Goal: Information Seeking & Learning: Check status

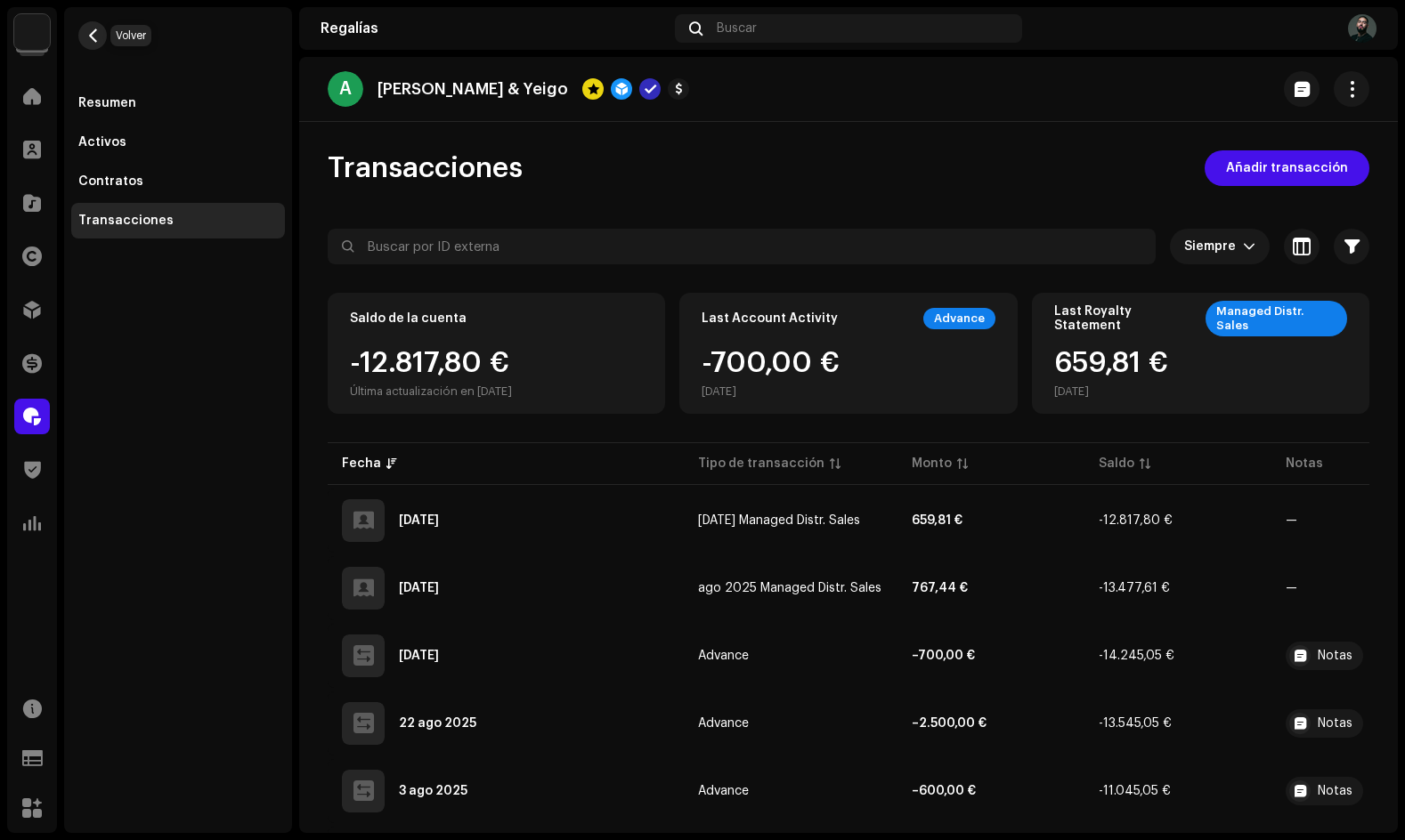
click at [100, 35] on button "button" at bounding box center [92, 35] width 29 height 29
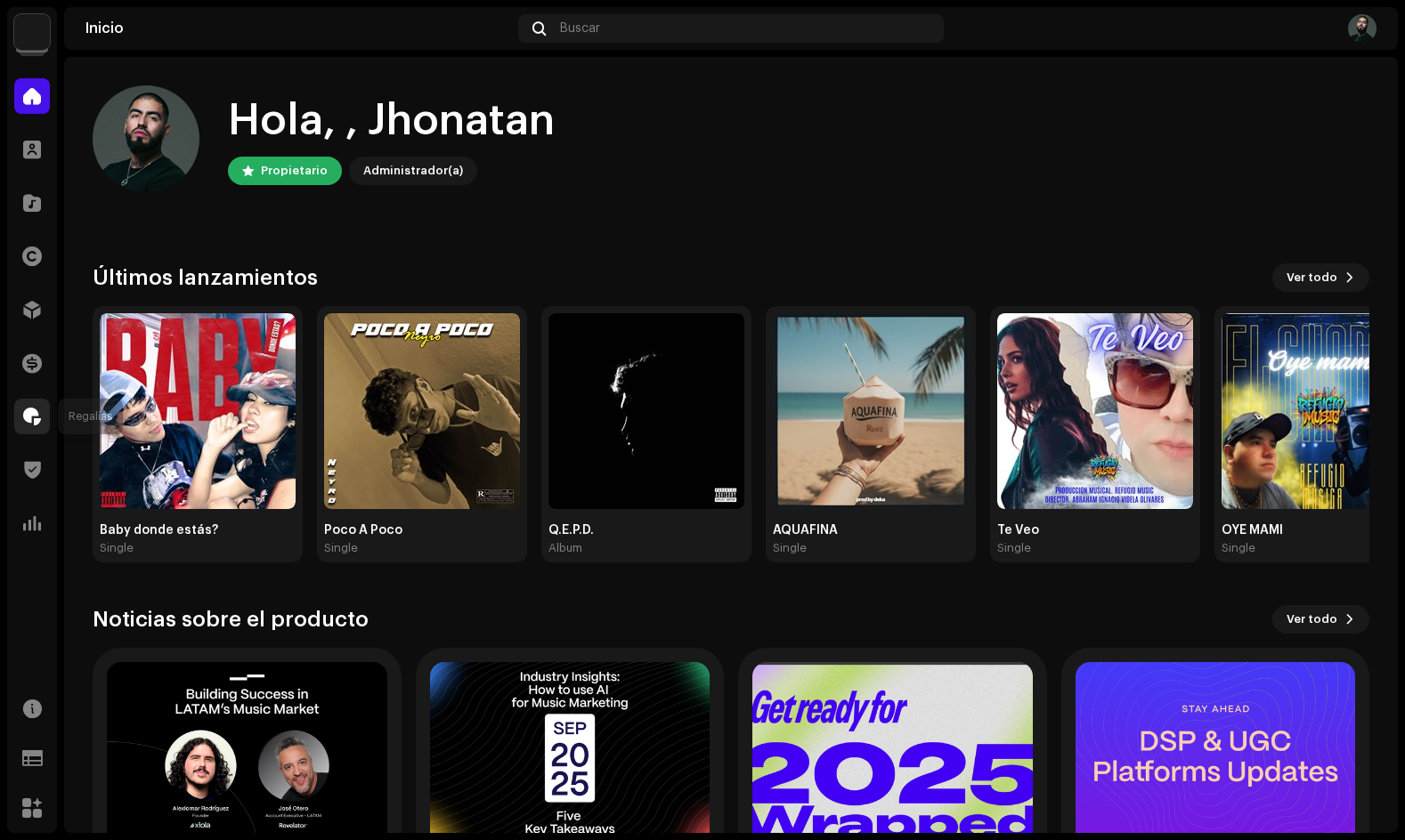
click at [32, 410] on span at bounding box center [32, 417] width 18 height 14
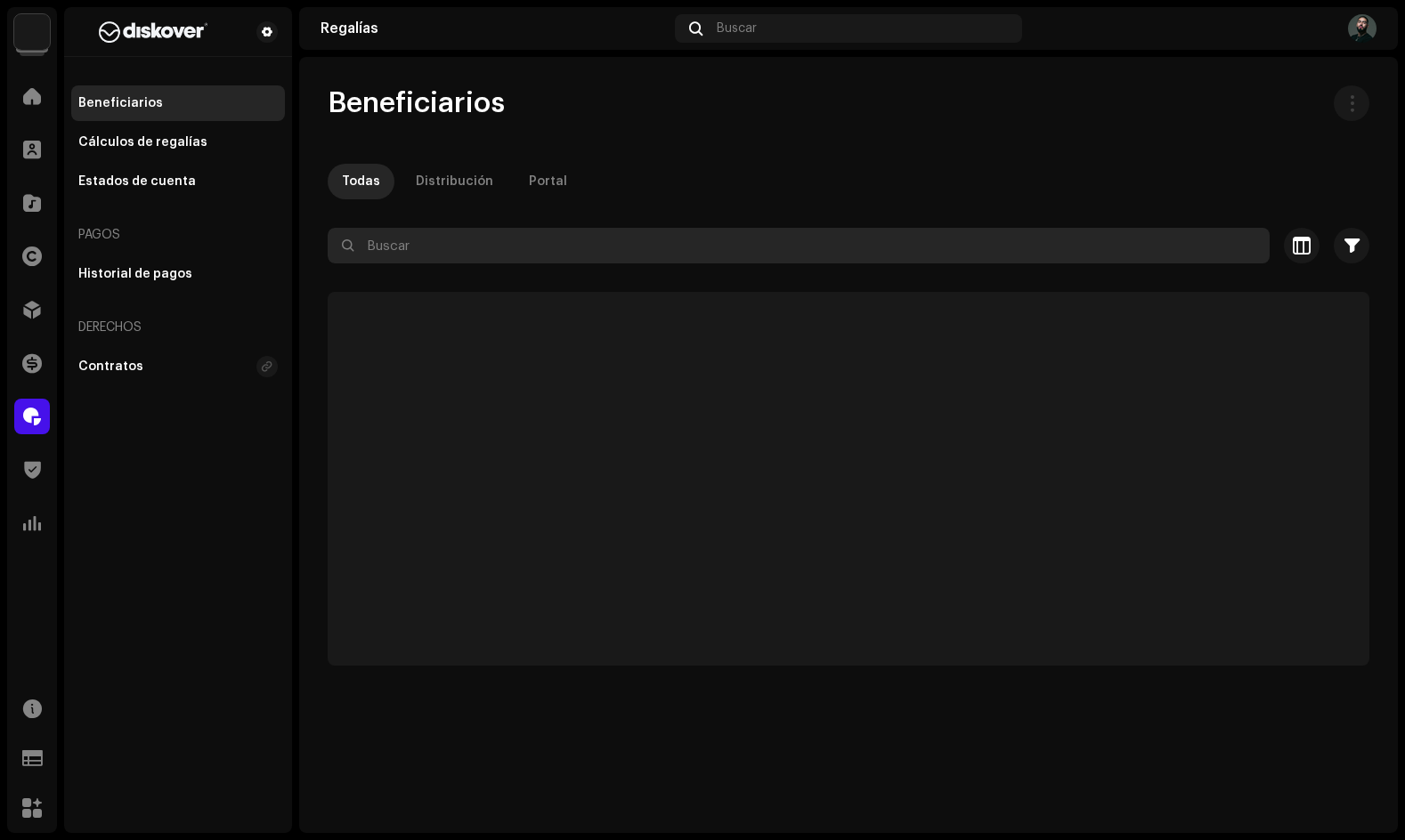
click at [444, 243] on input "text" at bounding box center [799, 246] width 943 height 36
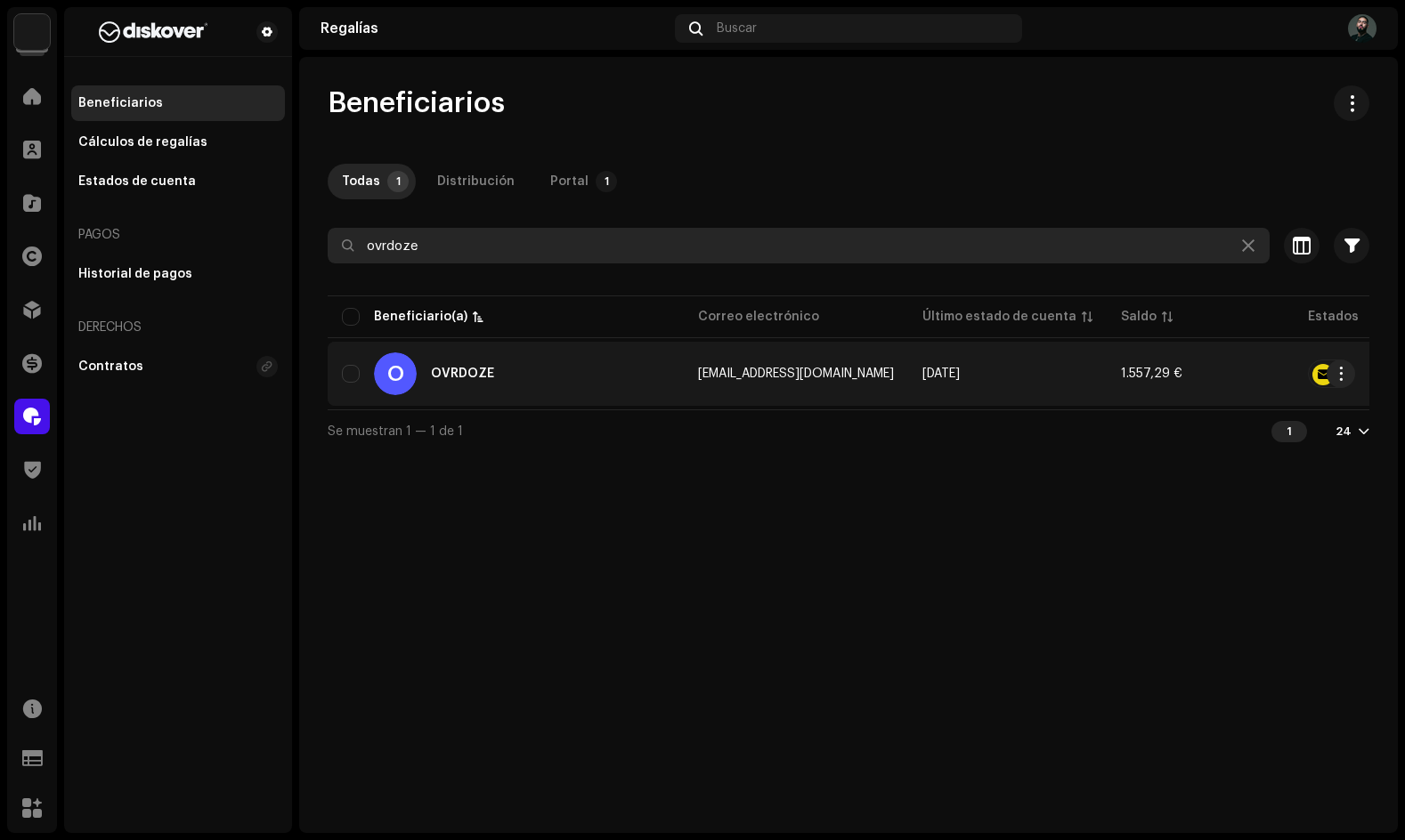
type input "ovrdoze"
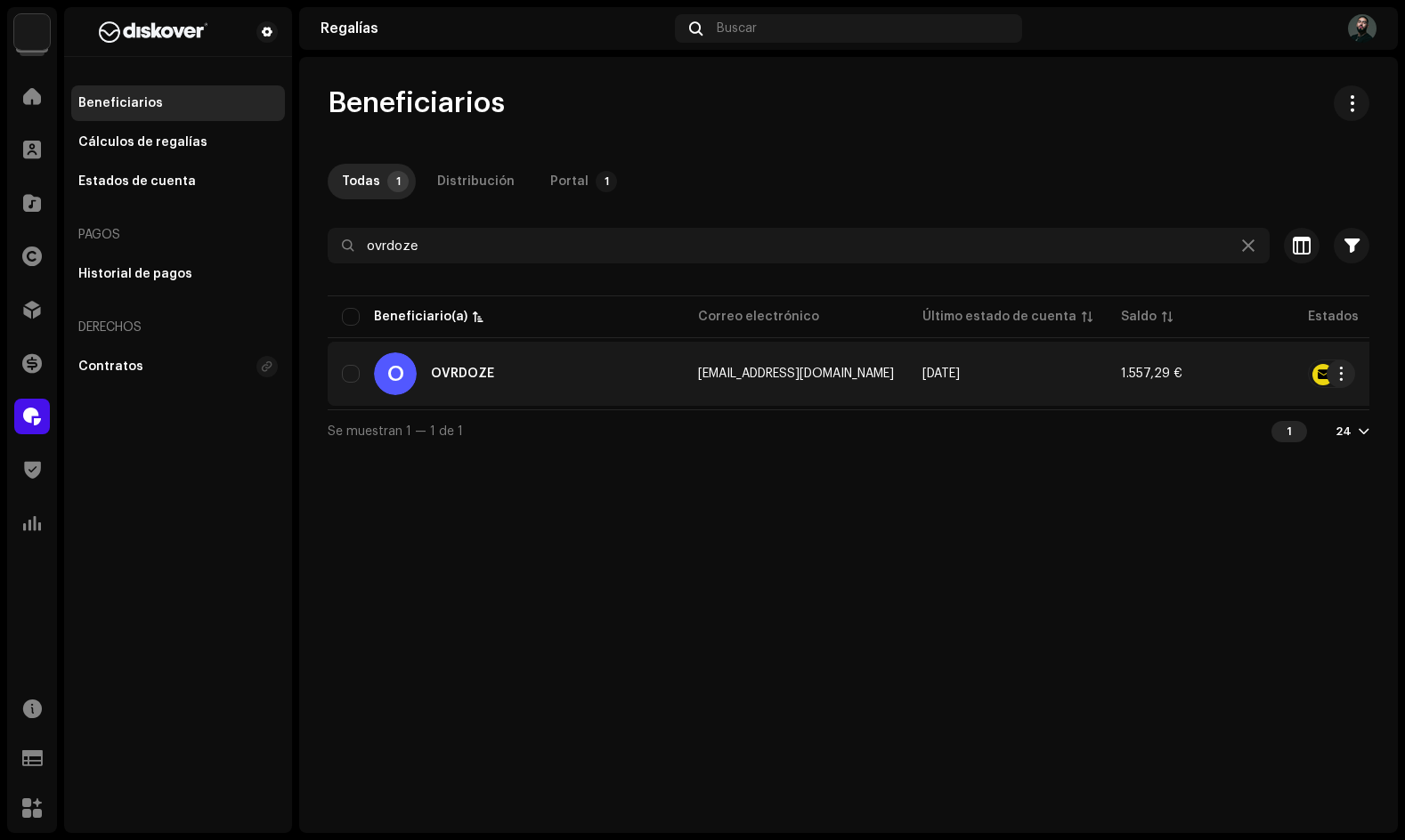
click at [916, 386] on td "[DATE]" at bounding box center [1007, 374] width 199 height 64
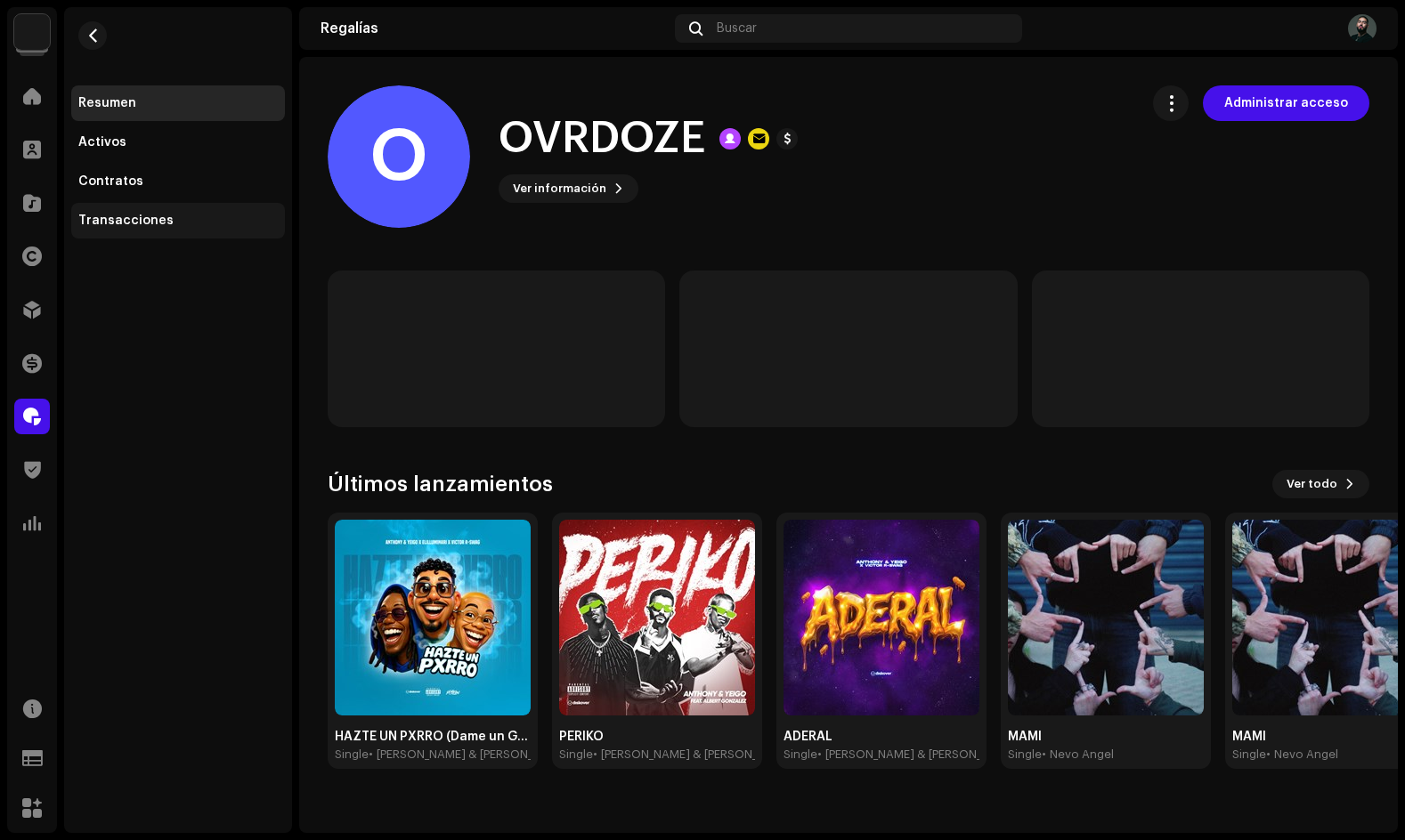
click at [98, 222] on div "Transacciones" at bounding box center [126, 221] width 95 height 14
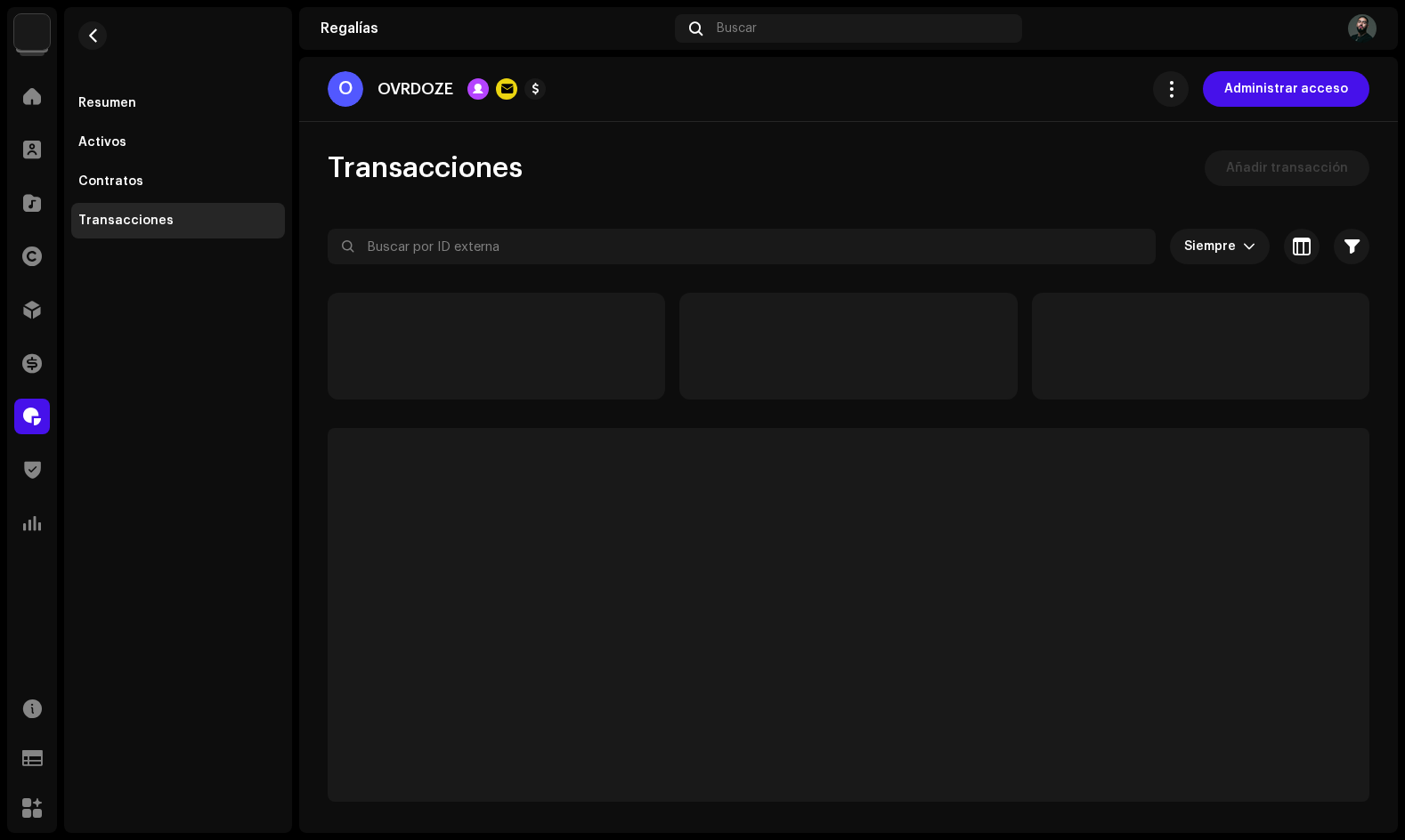
click at [722, 181] on div "Transacciones Añadir transacción" at bounding box center [849, 168] width 1042 height 36
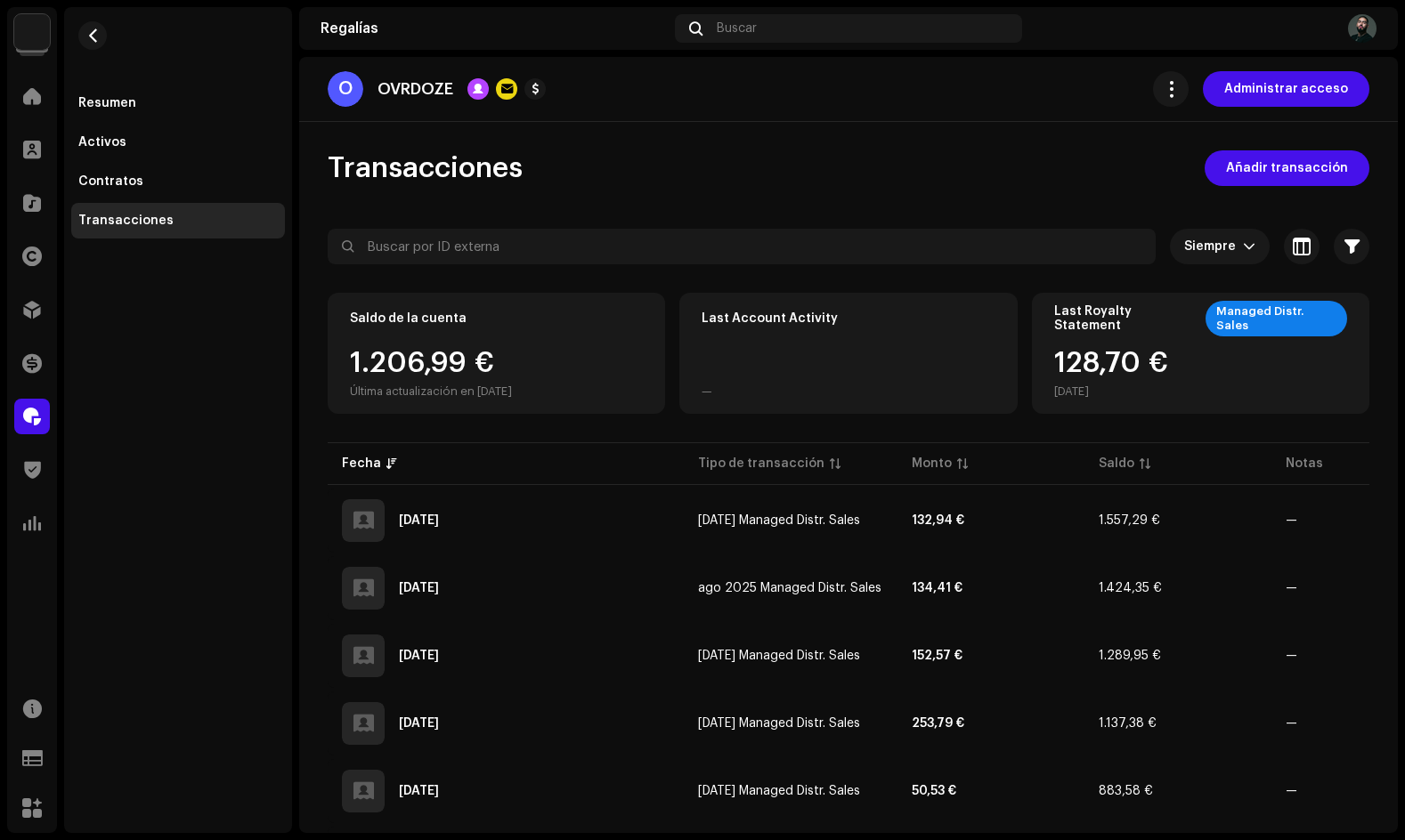
click at [722, 181] on div "Transacciones Añadir transacción" at bounding box center [849, 168] width 1042 height 36
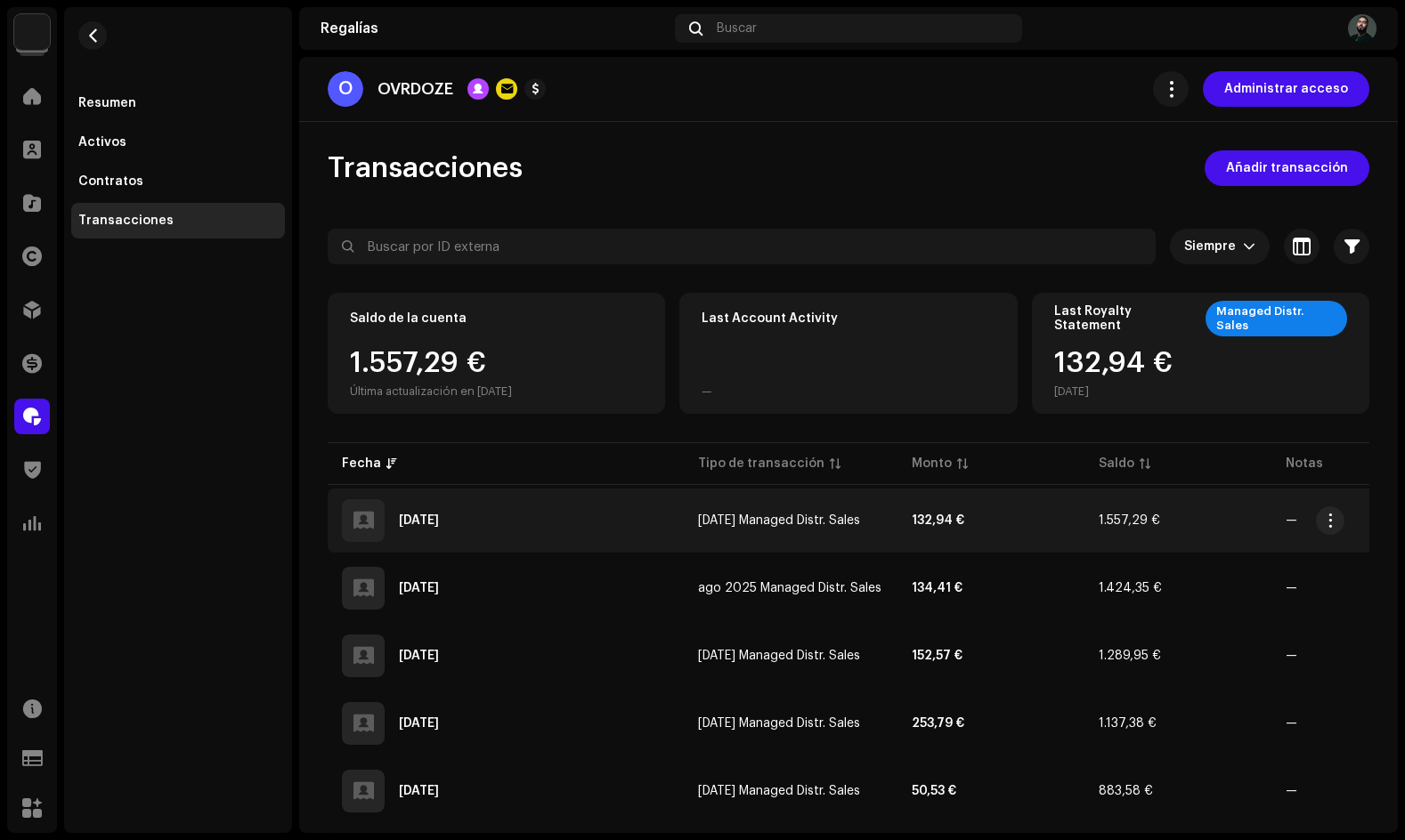
click at [585, 530] on div "[DATE]" at bounding box center [506, 520] width 328 height 43
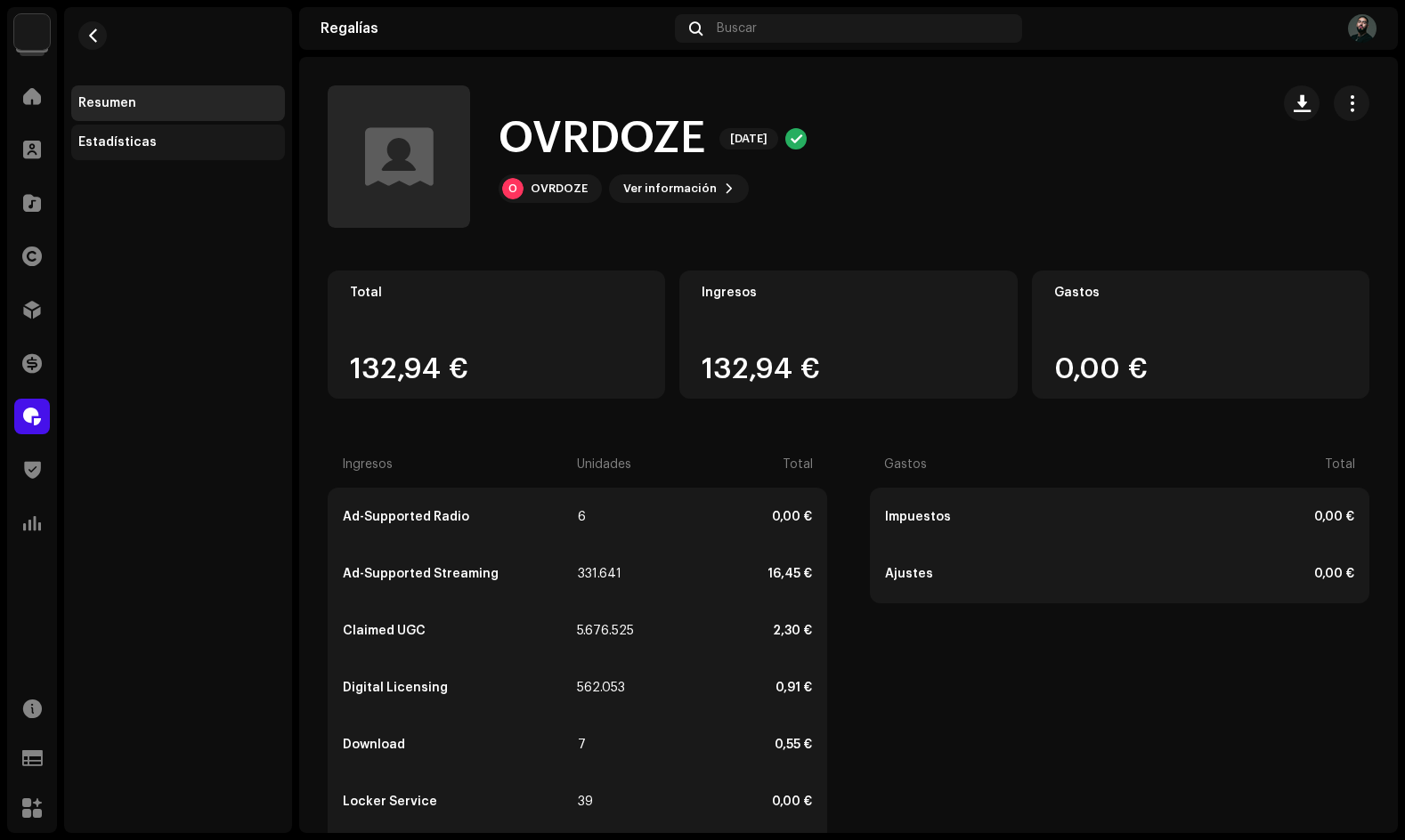
click at [115, 142] on div "Estadísticas" at bounding box center [117, 142] width 79 height 14
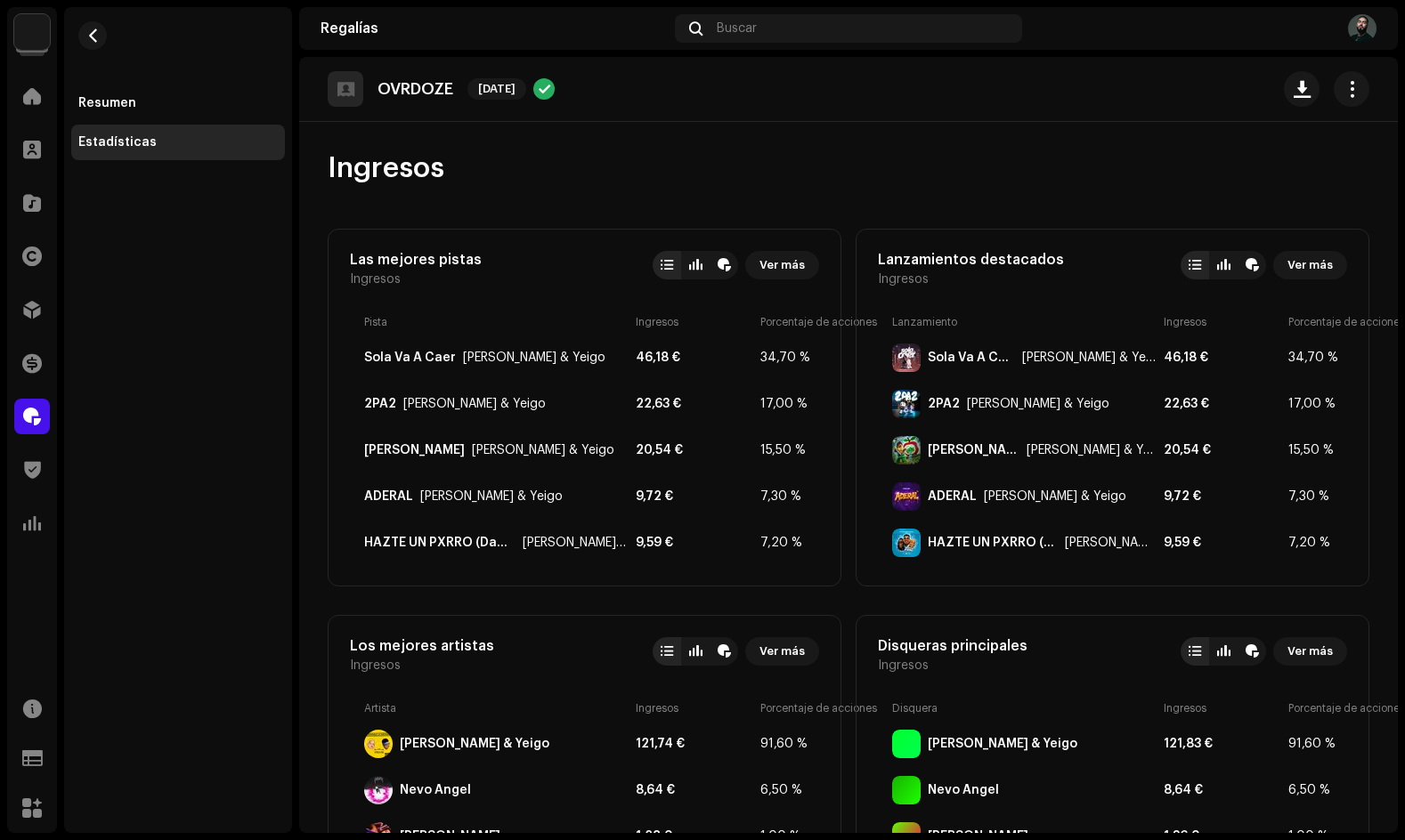
click at [764, 192] on re-m-page-header "Ingresos" at bounding box center [849, 175] width 1042 height 106
click at [91, 33] on span "button" at bounding box center [92, 36] width 13 height 14
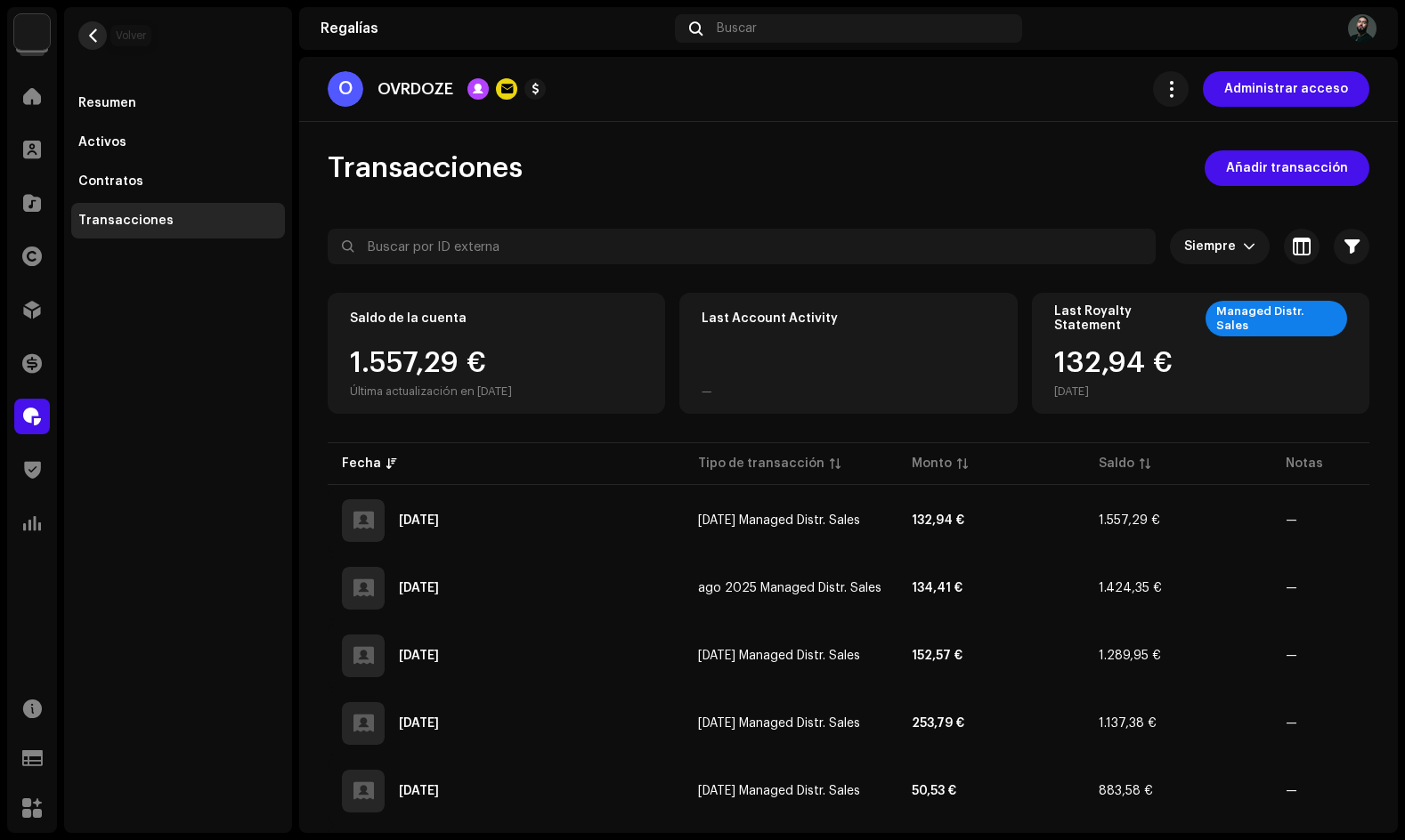
click at [92, 34] on span "button" at bounding box center [92, 36] width 13 height 14
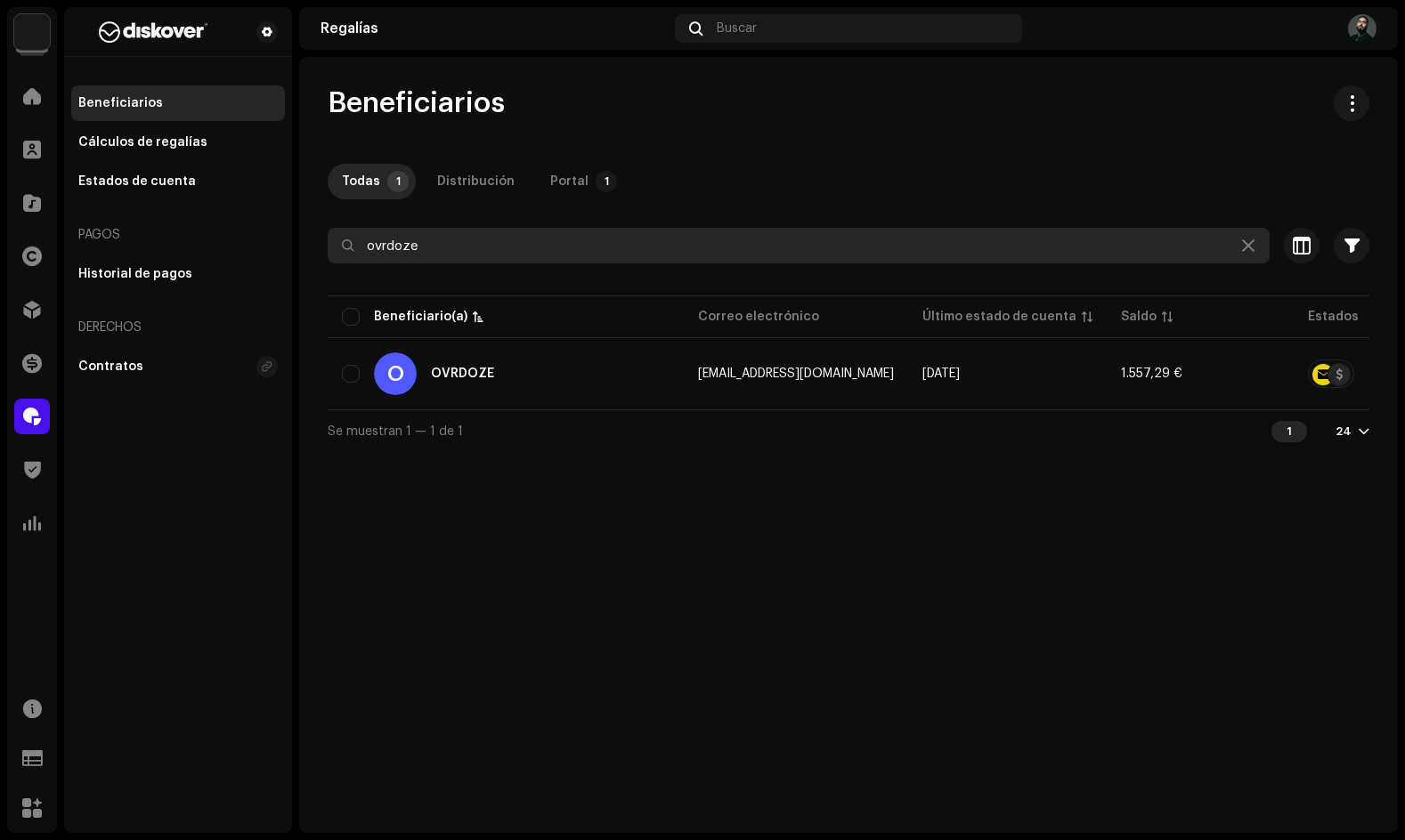
click at [1111, 243] on input "ovrdoze" at bounding box center [799, 246] width 943 height 36
click at [469, 249] on input "ovrdoze" at bounding box center [799, 246] width 943 height 36
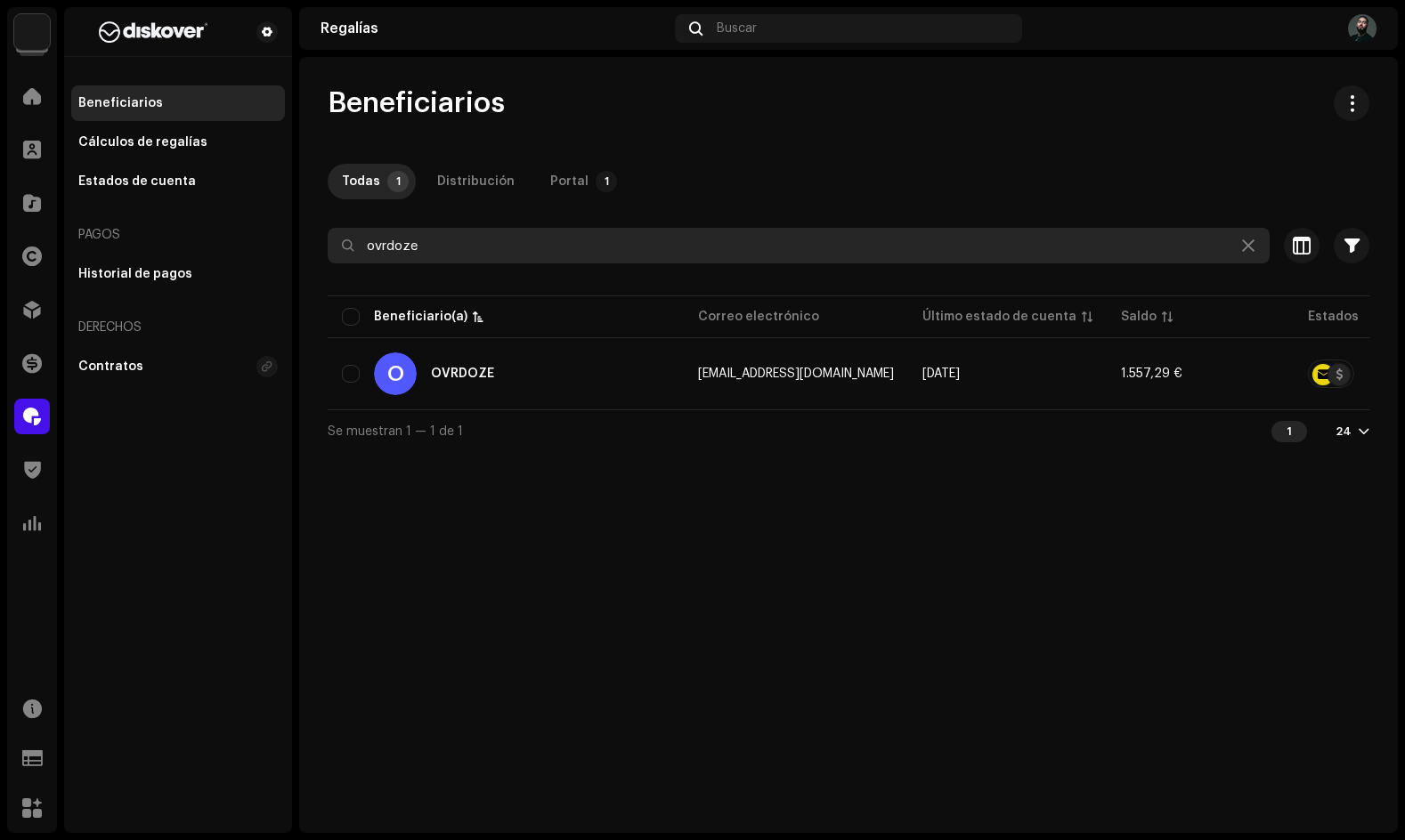
click at [469, 249] on input "ovrdoze" at bounding box center [799, 246] width 943 height 36
click at [770, 233] on input "rollout" at bounding box center [799, 246] width 943 height 36
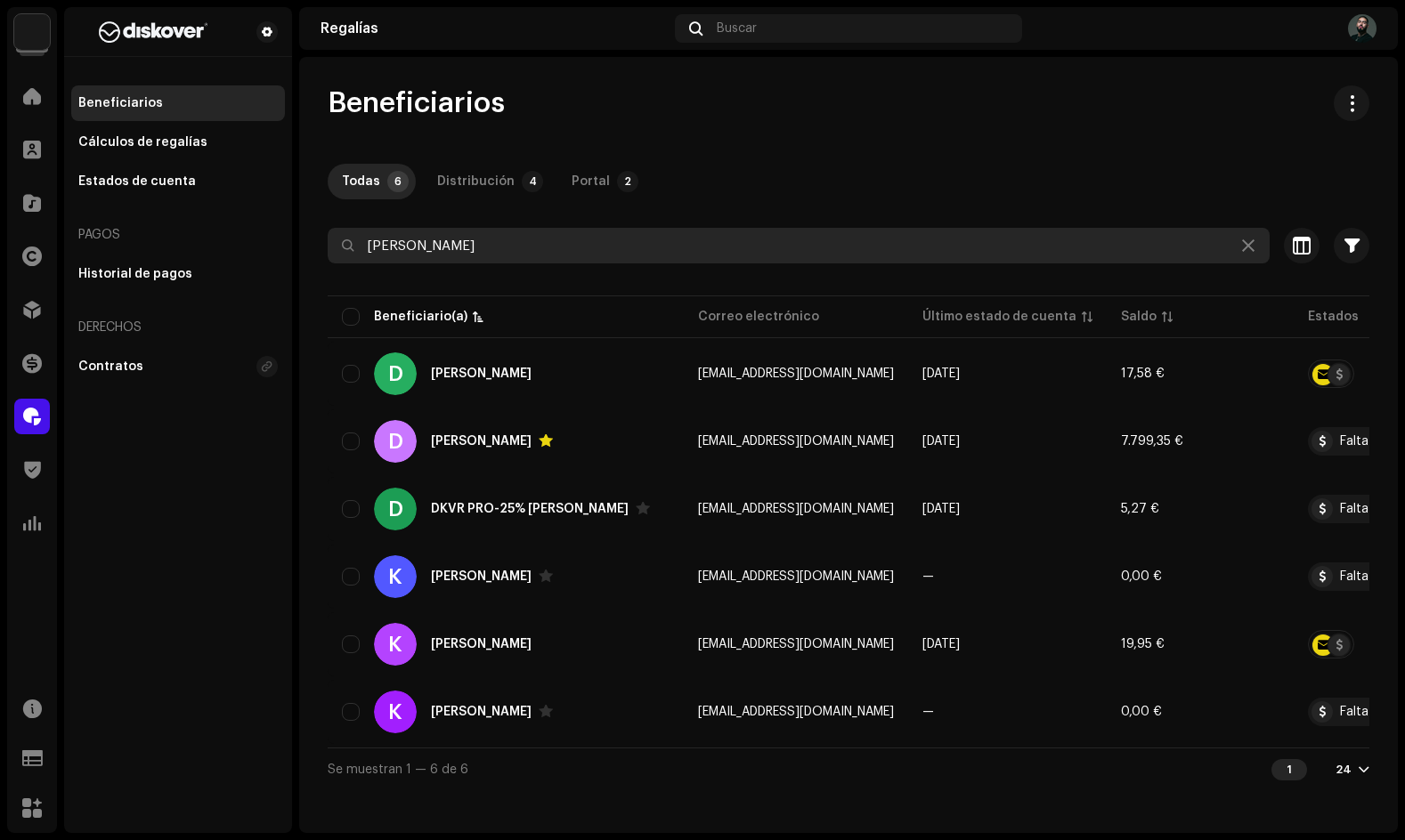
type input "[PERSON_NAME]"
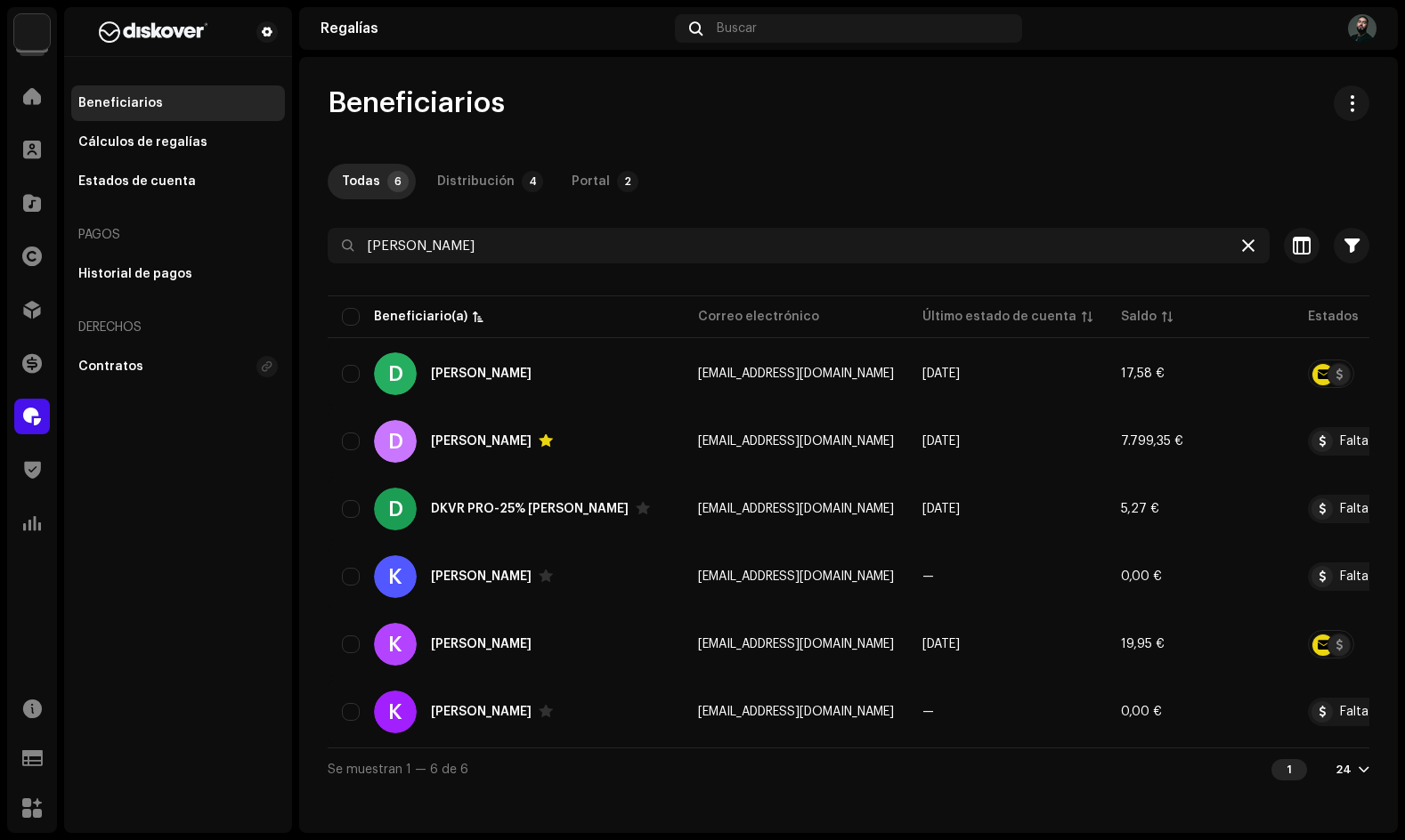
click at [1248, 244] on icon at bounding box center [1248, 246] width 13 height 14
click at [1111, 161] on div "Beneficiarios Todas 6 Distribución 4 Portal 2 Seleccionado 0 Seleccionar todo 6…" at bounding box center [848, 437] width 1099 height 705
